Goal: Task Accomplishment & Management: Use online tool/utility

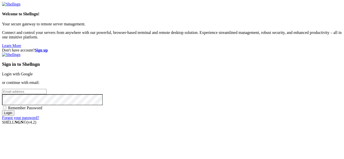
click at [33, 72] on link "Login with Google" at bounding box center [17, 74] width 31 height 4
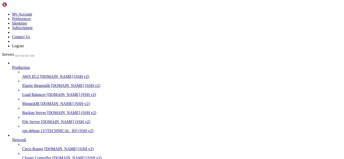
click at [45, 129] on link "vps debian 13 [TECHNICAL_ID] (SSH v2)" at bounding box center [182, 131] width 320 height 5
click at [45, 129] on span "vps debian 13" at bounding box center [33, 131] width 22 height 4
